Goal: Navigation & Orientation: Find specific page/section

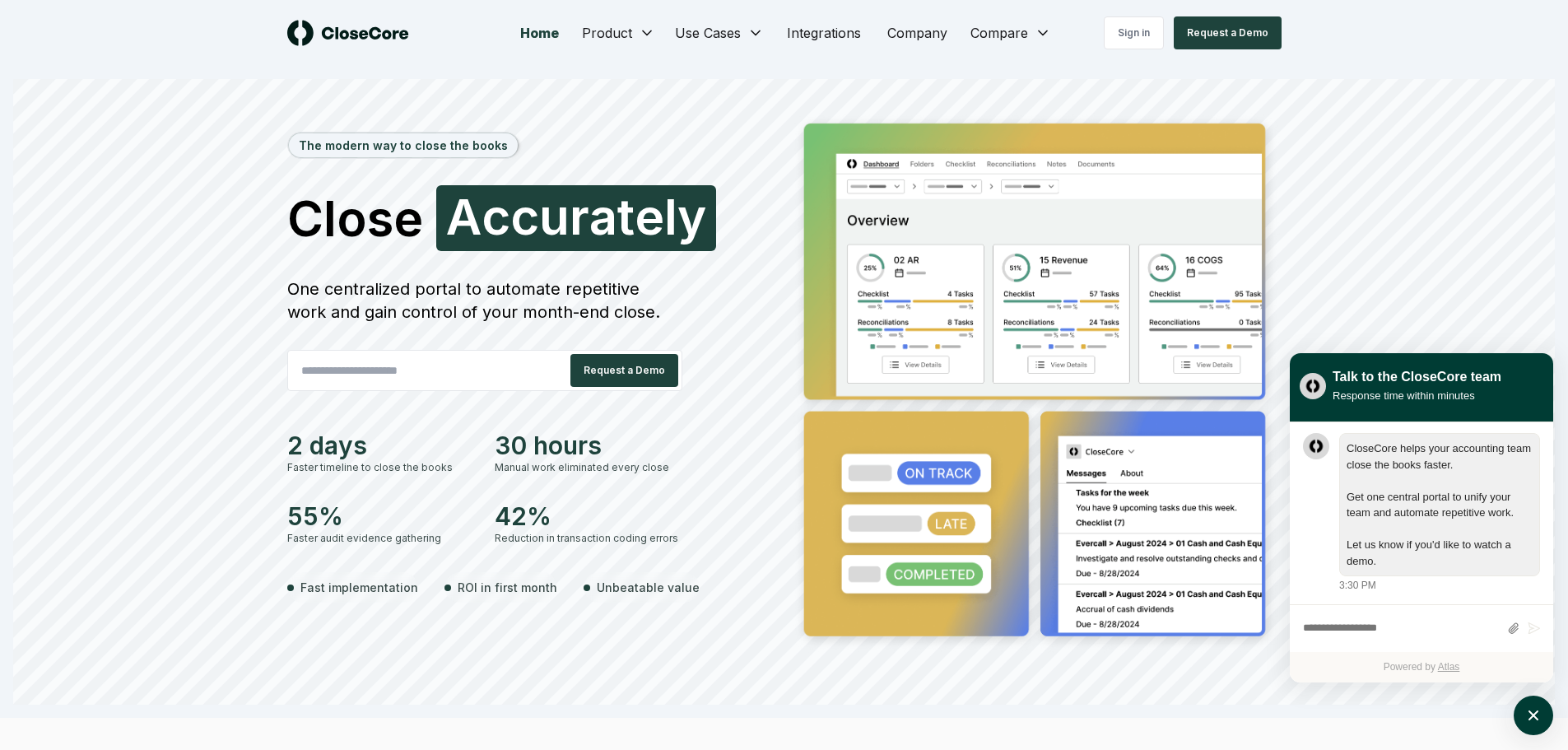
scroll to position [50, 0]
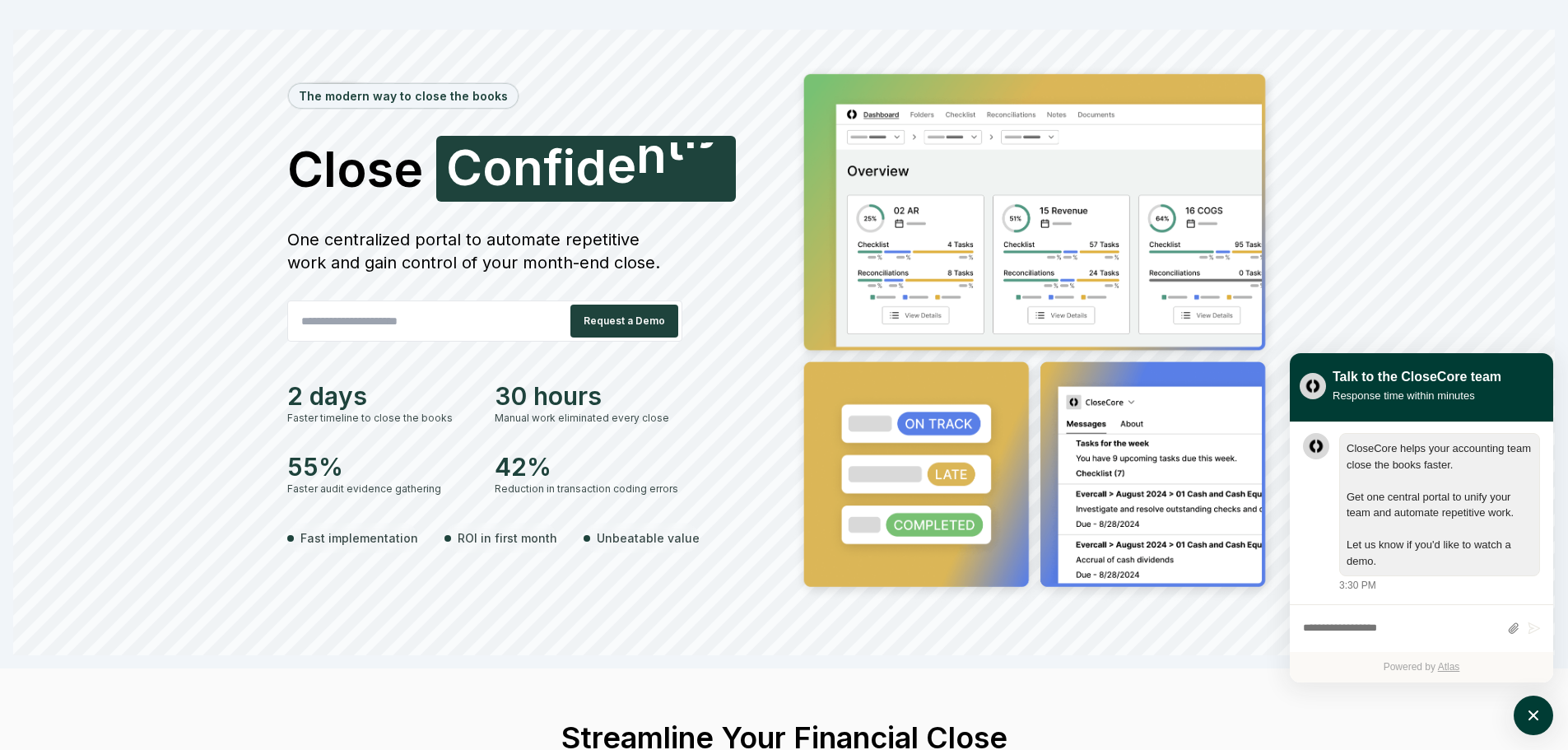
click at [1488, 237] on div "The modern way to close the books Close Faster C o n f i d e n t l y One centra…" at bounding box center [783, 359] width 1541 height 592
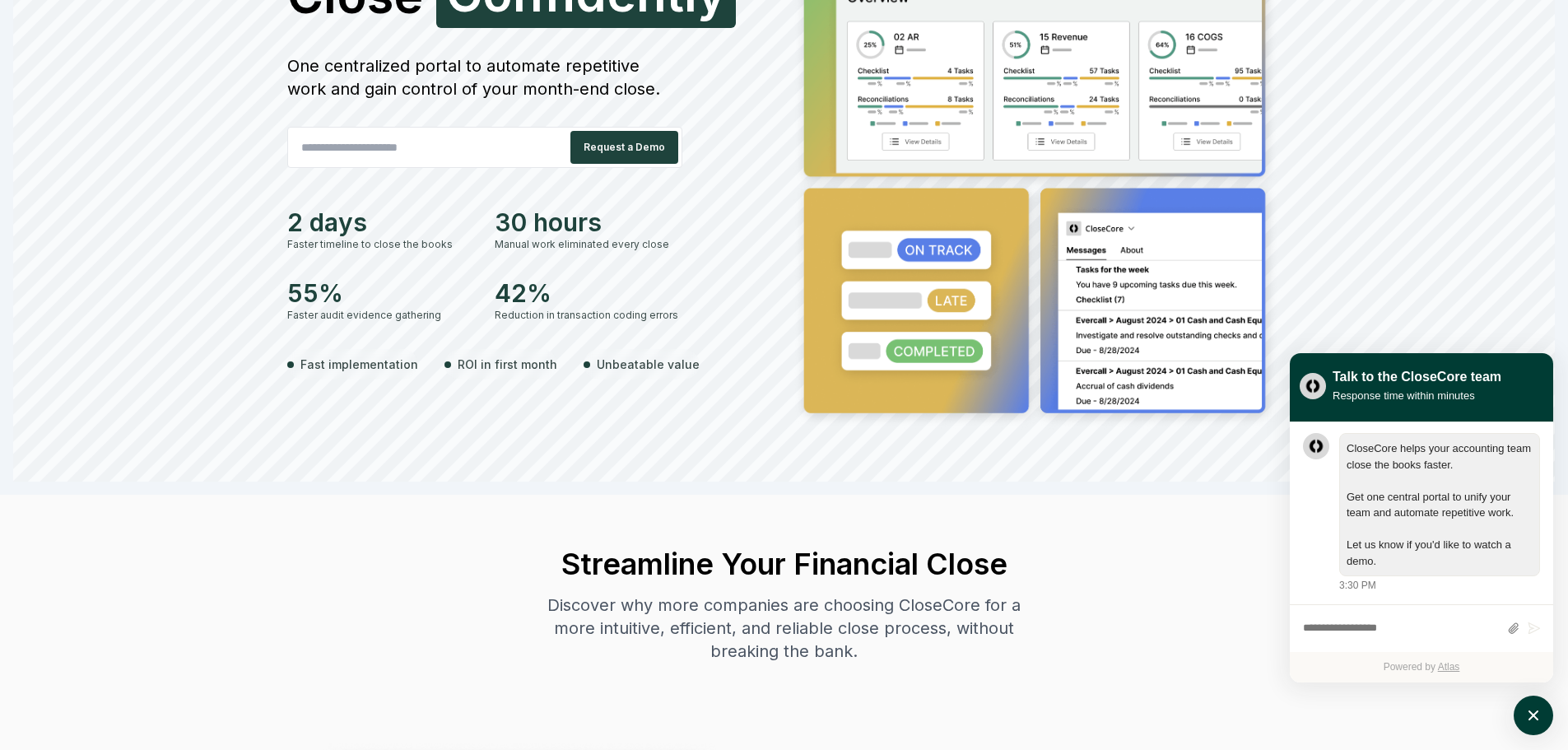
scroll to position [0, 0]
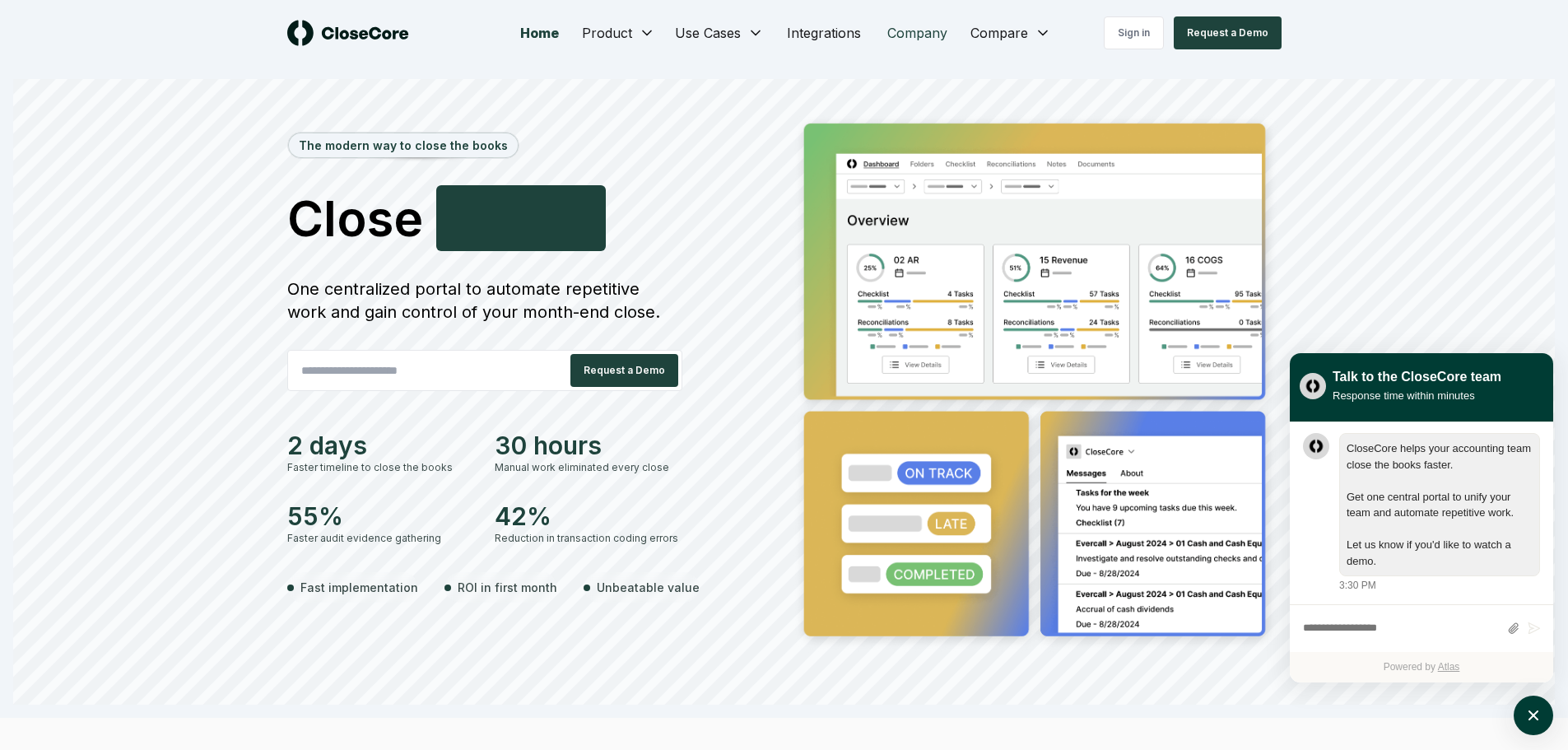
click at [898, 33] on link "Company" at bounding box center [917, 33] width 86 height 33
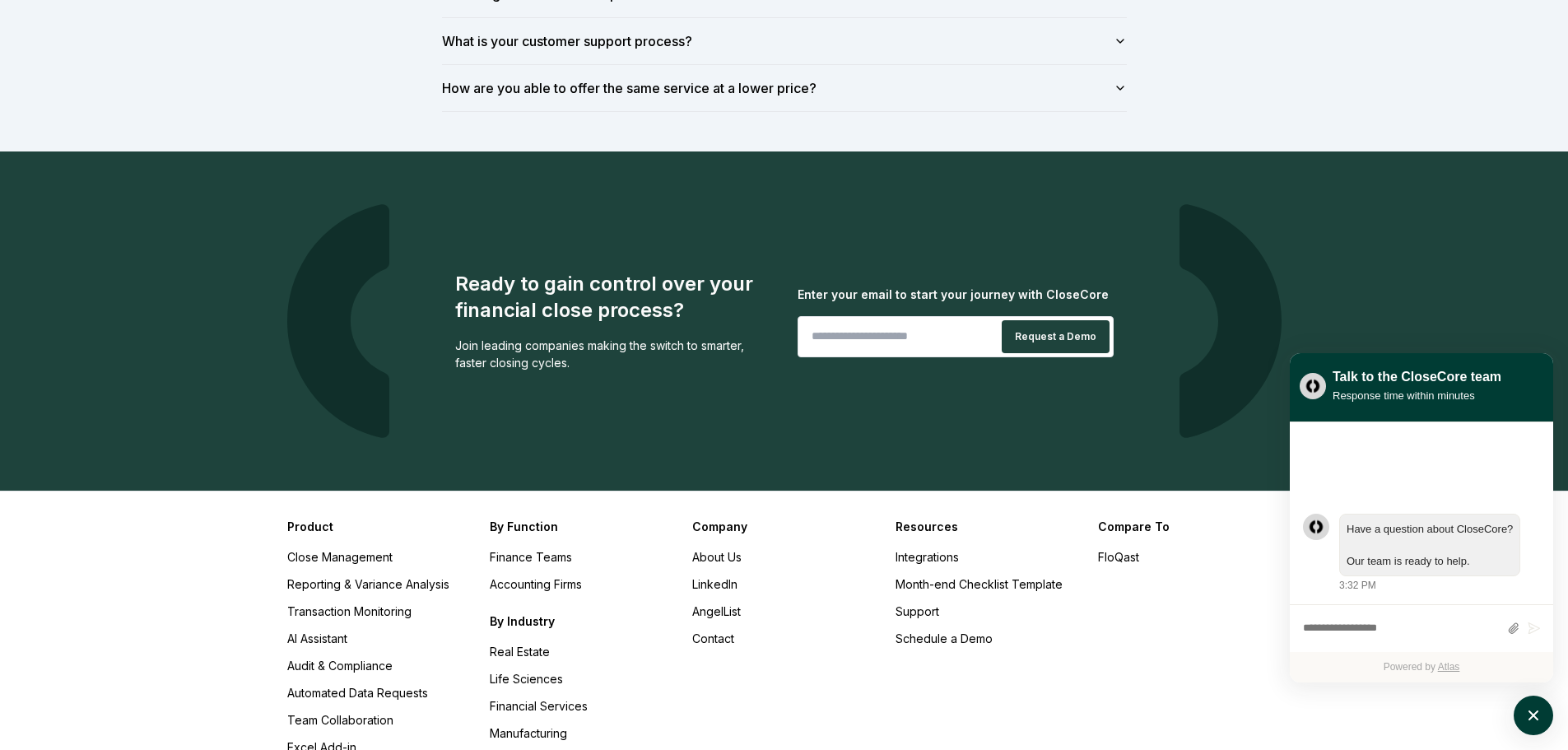
scroll to position [1616, 0]
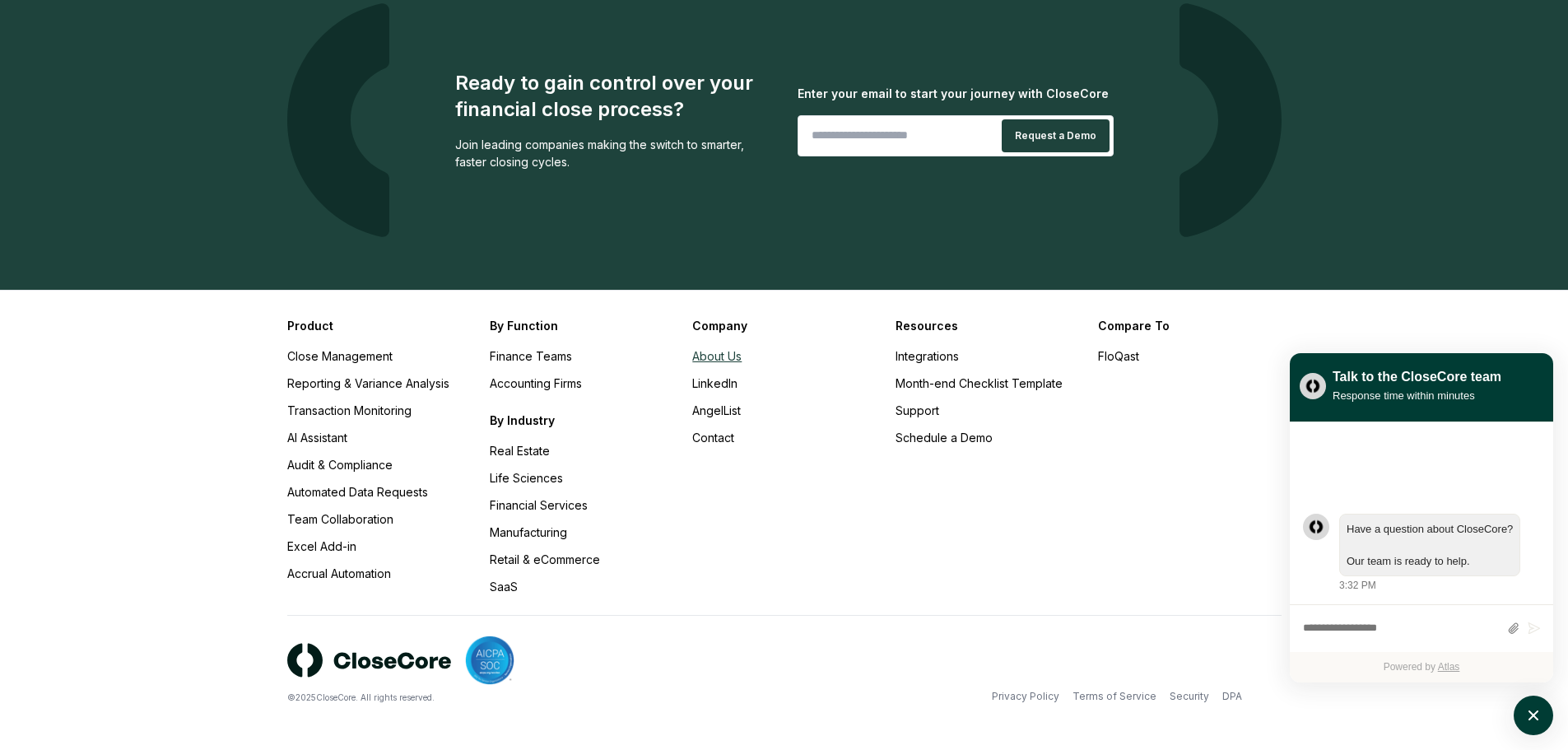
click at [740, 356] on link "About Us" at bounding box center [717, 356] width 50 height 14
click at [725, 362] on link "About Us" at bounding box center [717, 356] width 50 height 14
click at [714, 354] on link "About Us" at bounding box center [717, 356] width 50 height 14
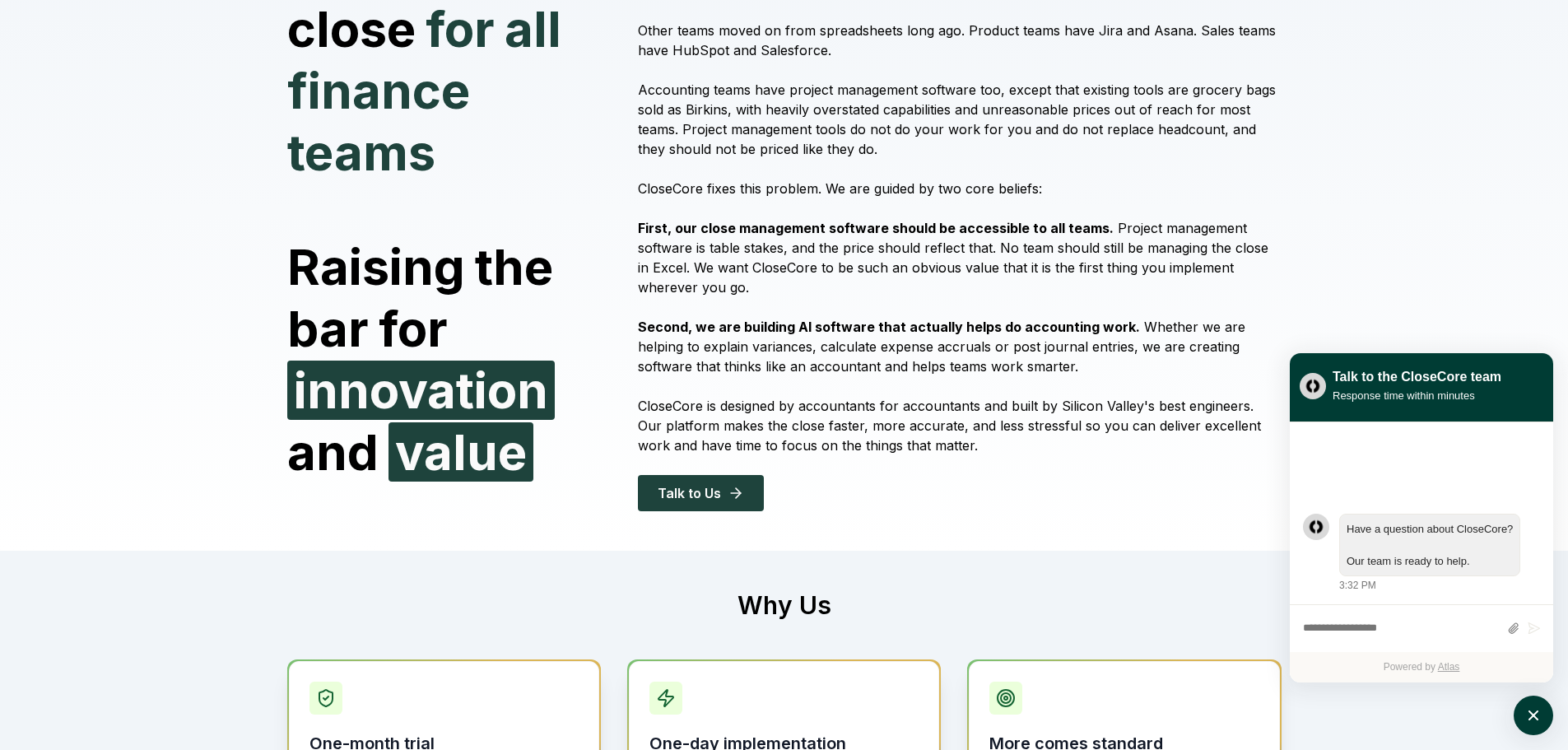
scroll to position [0, 0]
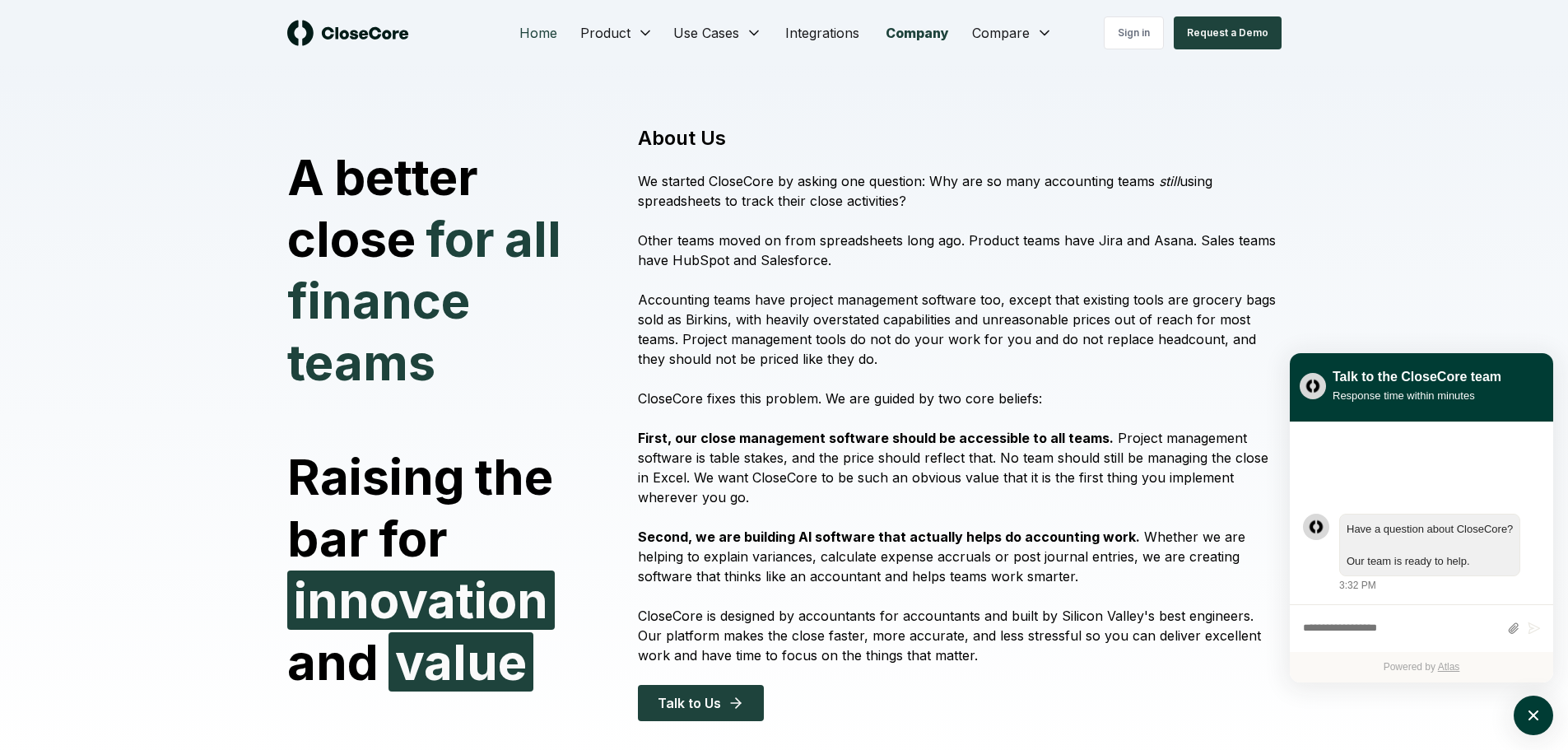
click at [539, 33] on link "Home" at bounding box center [538, 33] width 64 height 33
